Goal: Check status: Check status

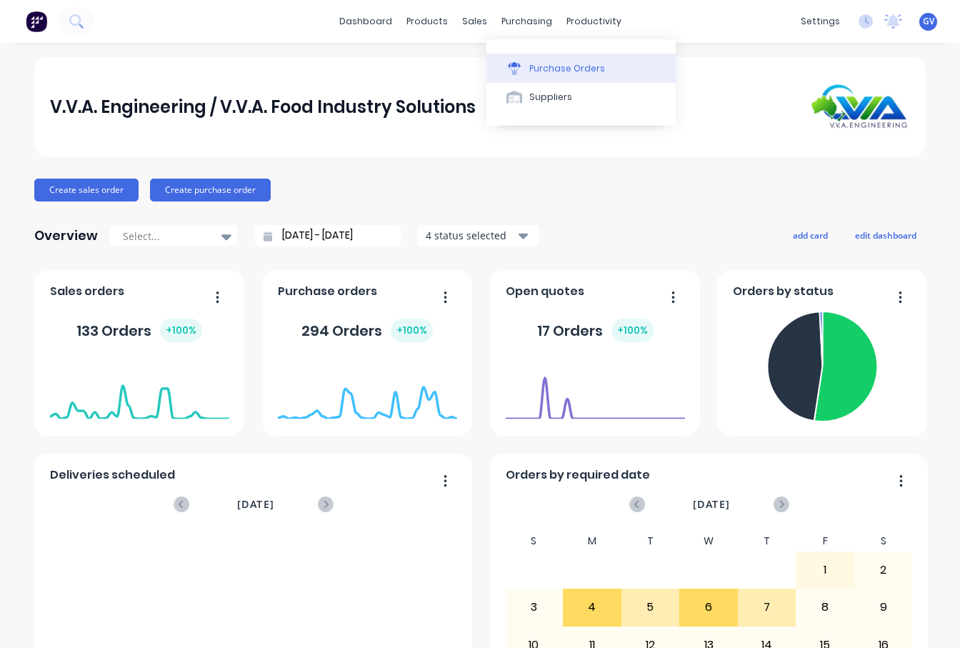
click at [556, 68] on div "Purchase Orders" at bounding box center [568, 68] width 76 height 13
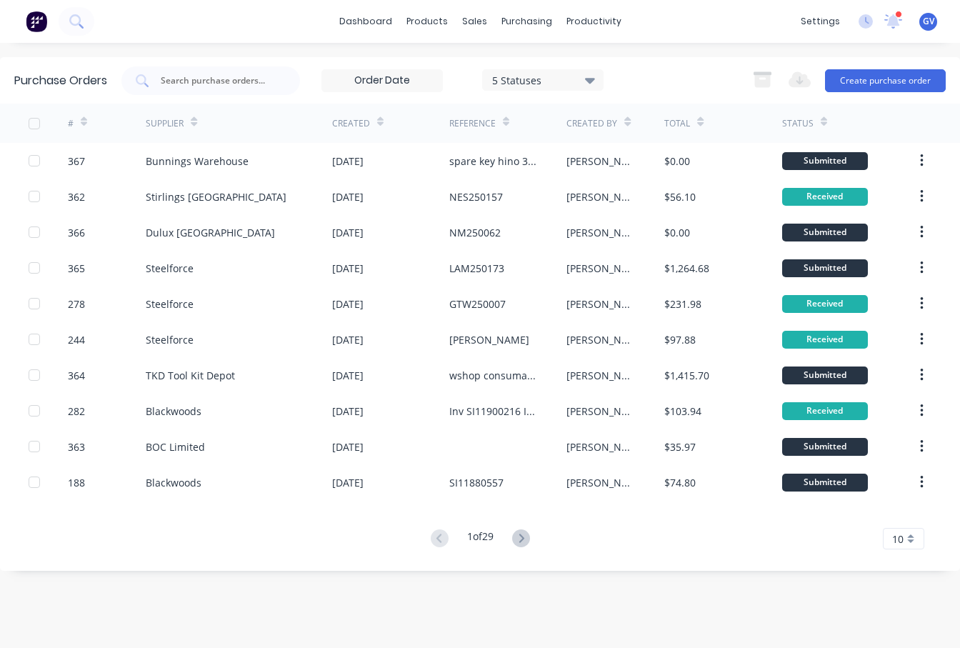
click at [118, 22] on div "dashboard products sales purchasing productivity dashboard products Product Cat…" at bounding box center [480, 21] width 960 height 43
click at [97, 19] on div "dashboard products sales purchasing productivity dashboard products Product Cat…" at bounding box center [480, 21] width 960 height 43
click at [130, 17] on div "dashboard products sales purchasing productivity dashboard products Product Cat…" at bounding box center [480, 21] width 960 height 43
drag, startPoint x: 130, startPoint y: 17, endPoint x: 80, endPoint y: 14, distance: 50.1
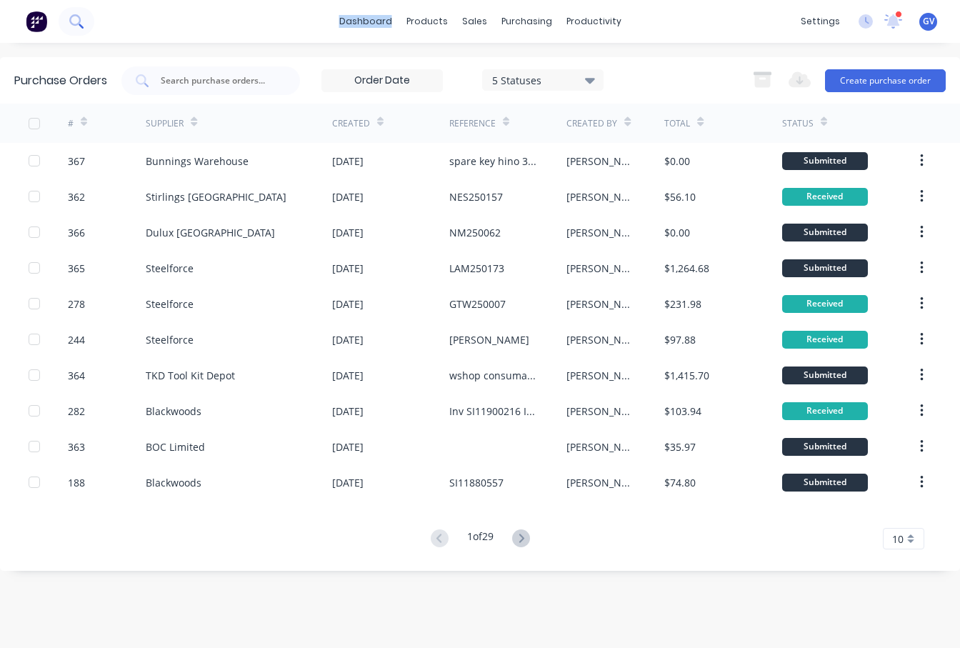
click at [80, 14] on button at bounding box center [77, 21] width 36 height 29
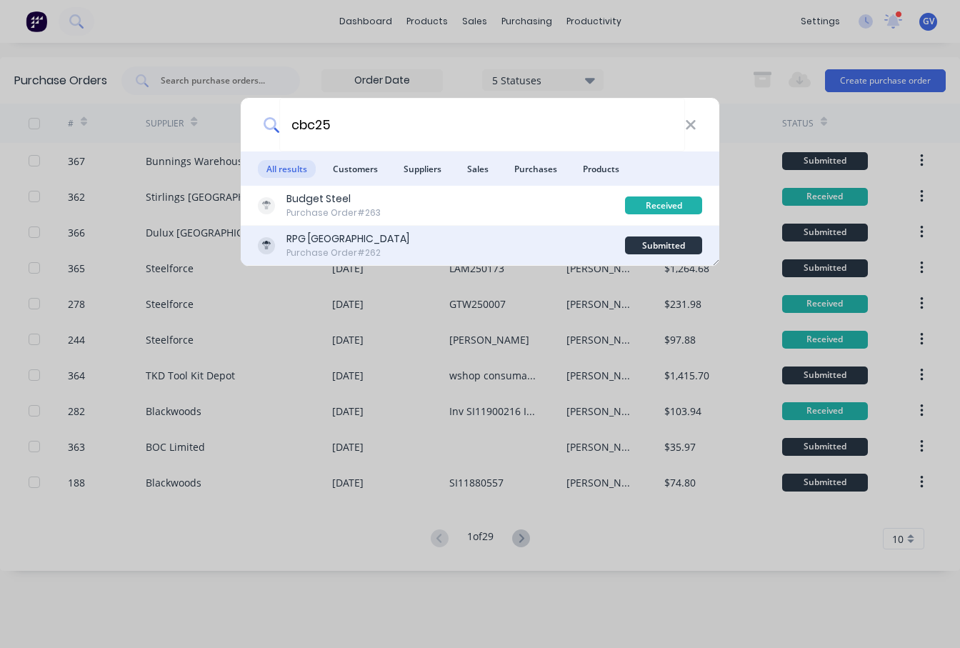
type input "cbc25"
click at [406, 239] on div "RPG Australia Purchase Order #262" at bounding box center [441, 246] width 367 height 28
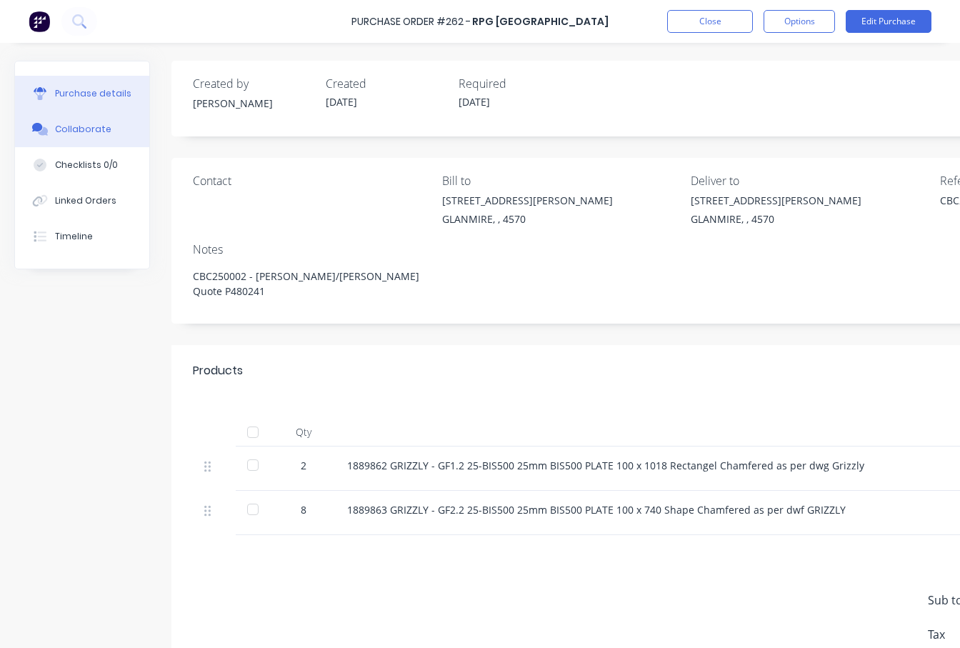
click at [93, 128] on div "Collaborate" at bounding box center [83, 129] width 56 height 13
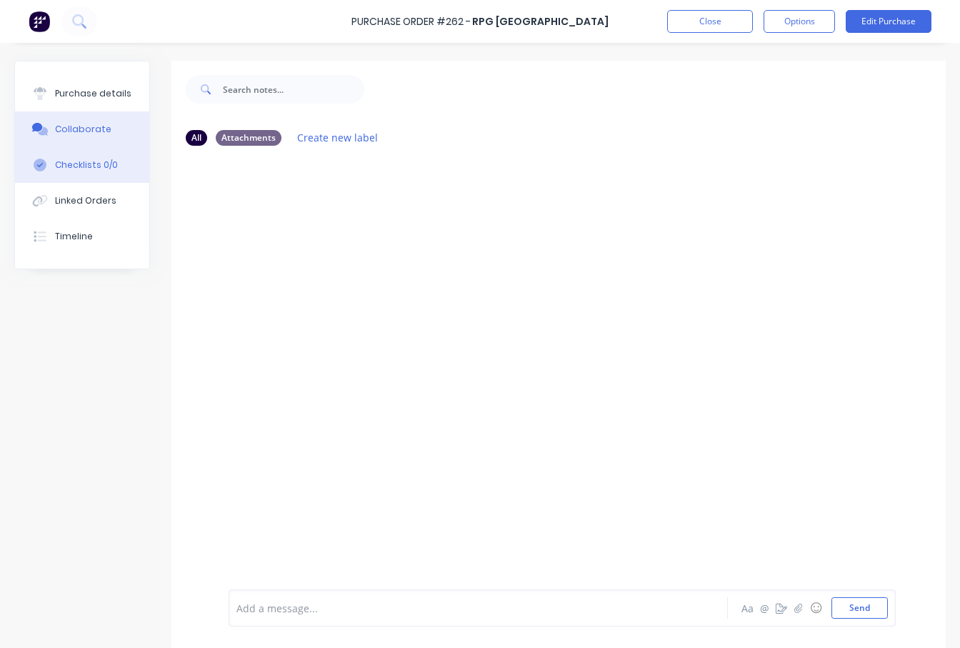
click at [84, 161] on div "Checklists 0/0" at bounding box center [86, 165] width 63 height 13
type textarea "x"
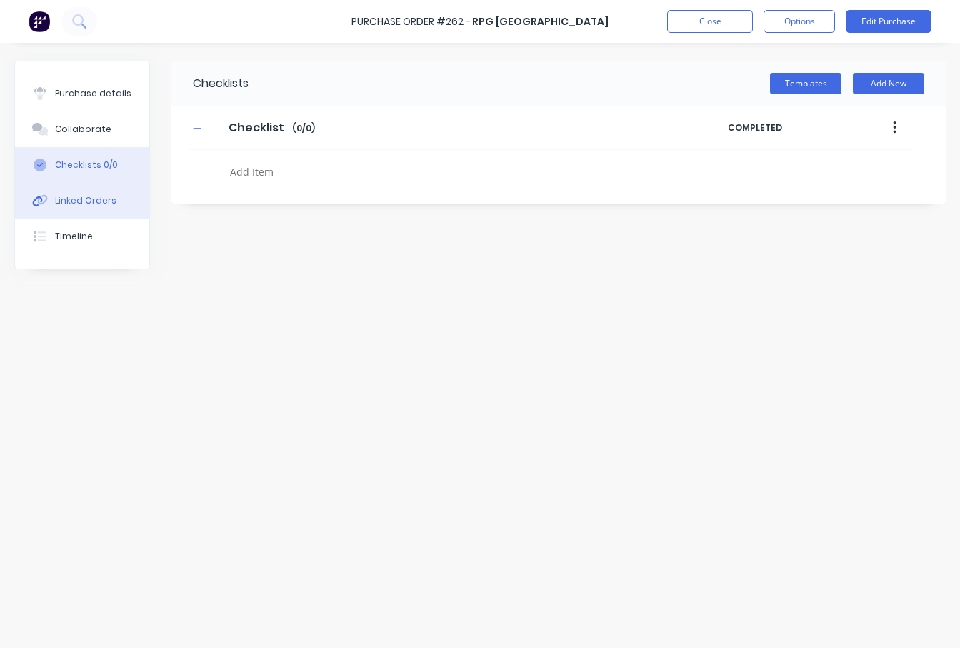
click at [82, 199] on div "Linked Orders" at bounding box center [85, 200] width 61 height 13
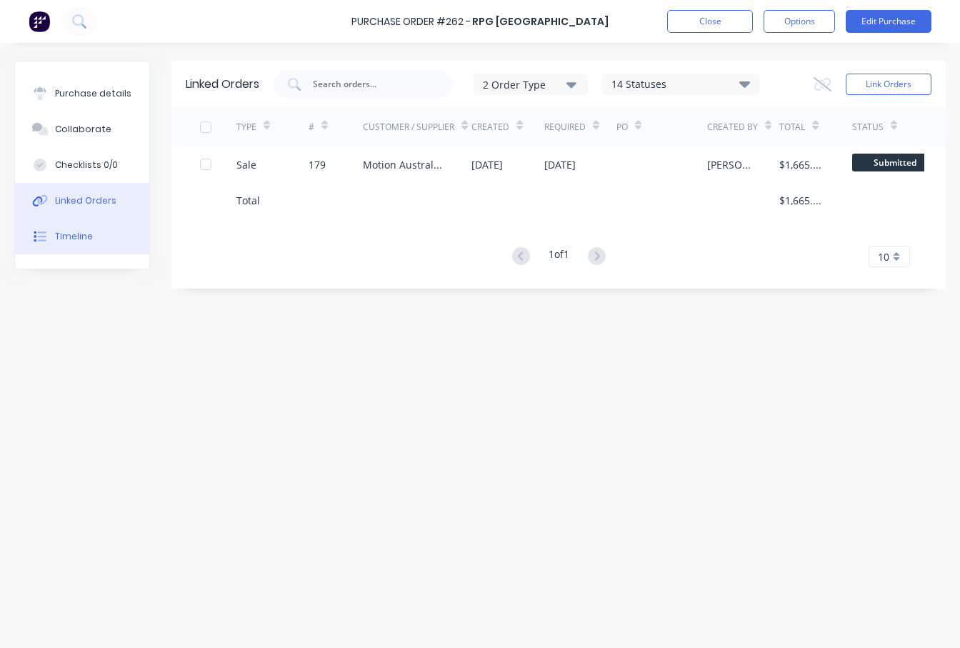
click at [81, 234] on div "Timeline" at bounding box center [74, 236] width 38 height 13
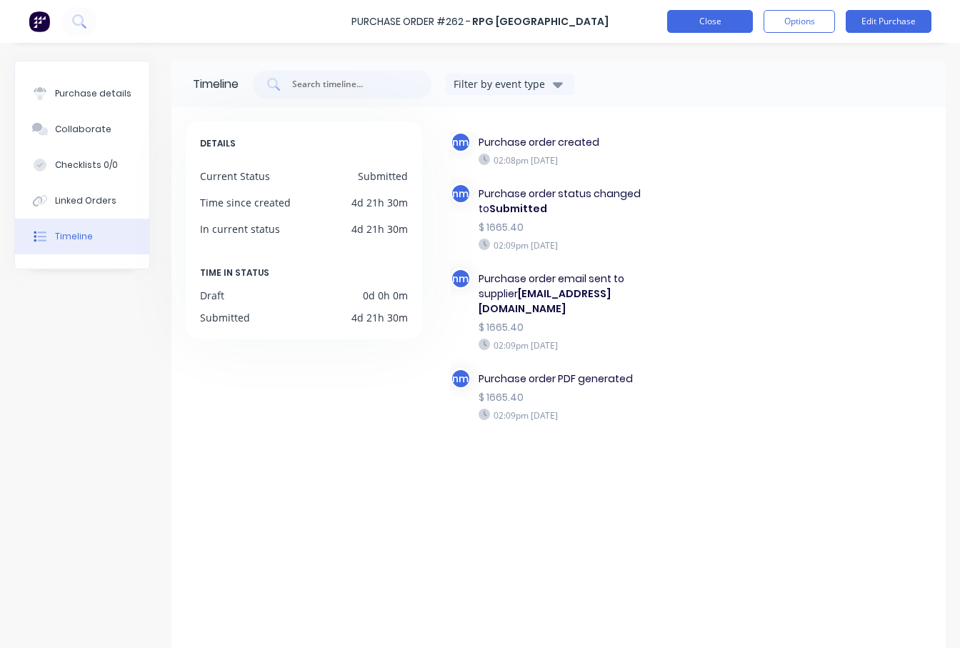
click at [722, 20] on button "Close" at bounding box center [710, 21] width 86 height 23
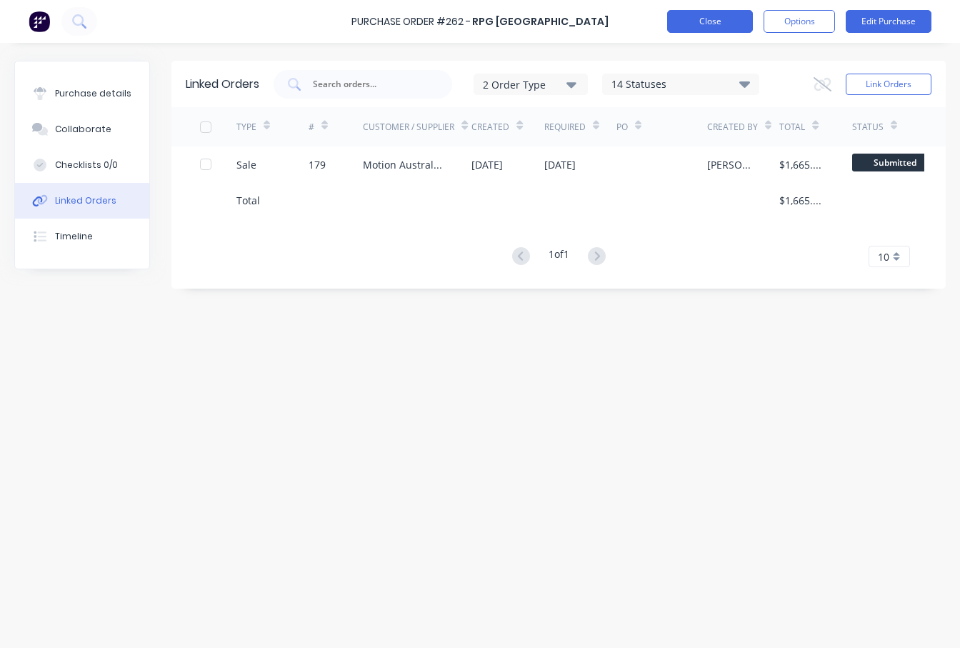
click at [710, 21] on button "Close" at bounding box center [710, 21] width 86 height 23
